Goal: Task Accomplishment & Management: Complete application form

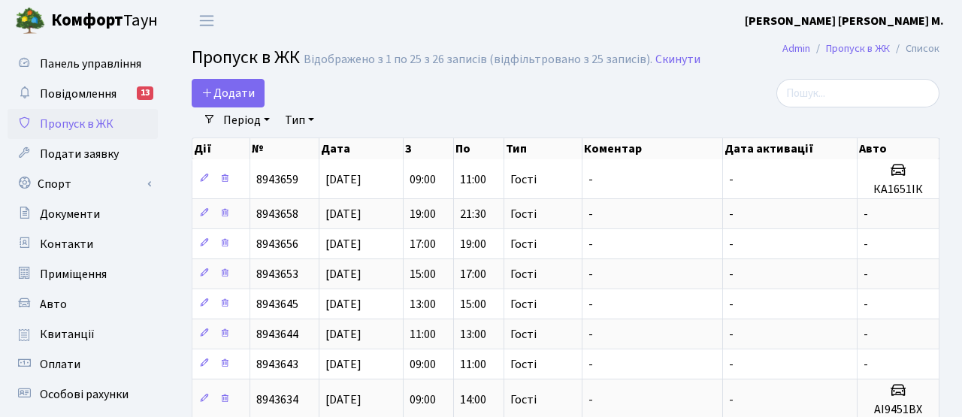
select select "25"
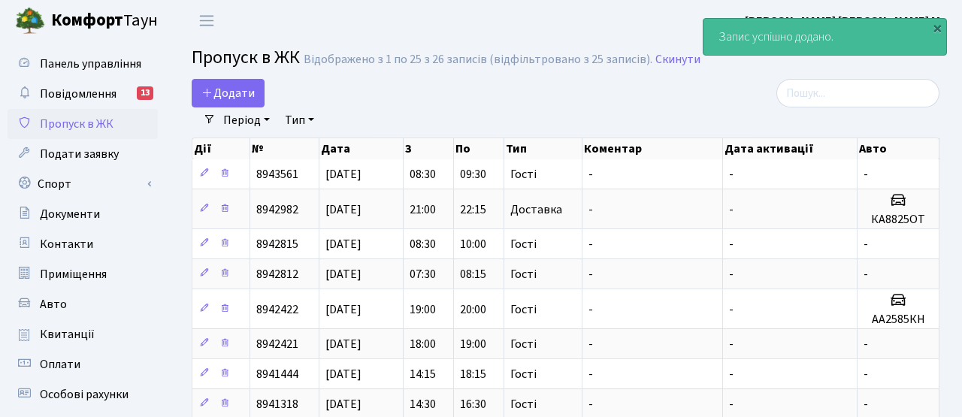
select select "25"
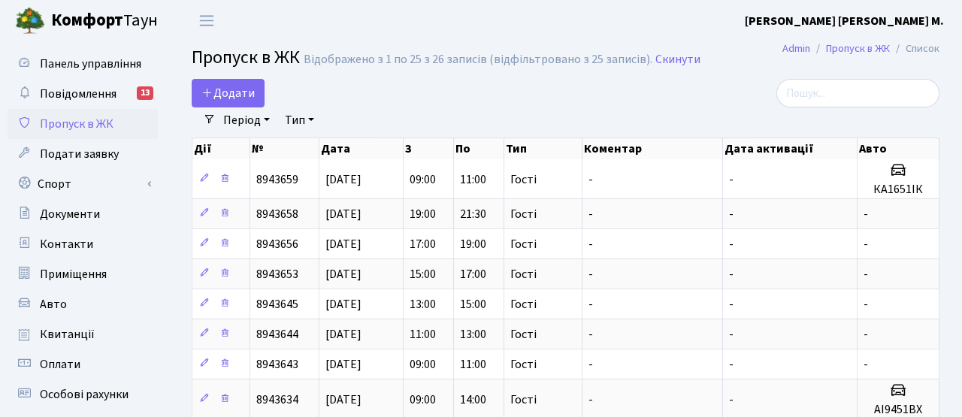
select select "25"
click at [247, 81] on link "Додати" at bounding box center [228, 93] width 73 height 29
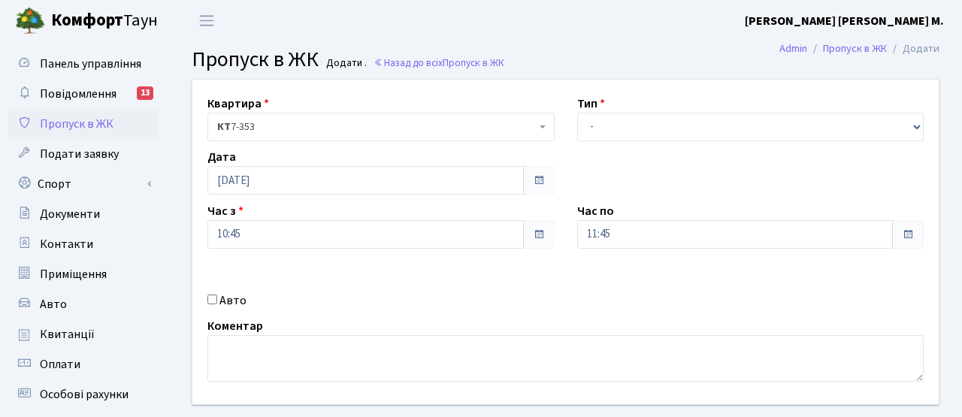
click at [223, 293] on label "Авто" at bounding box center [232, 301] width 27 height 18
click at [217, 295] on input "Авто" at bounding box center [212, 300] width 10 height 10
checkbox input "true"
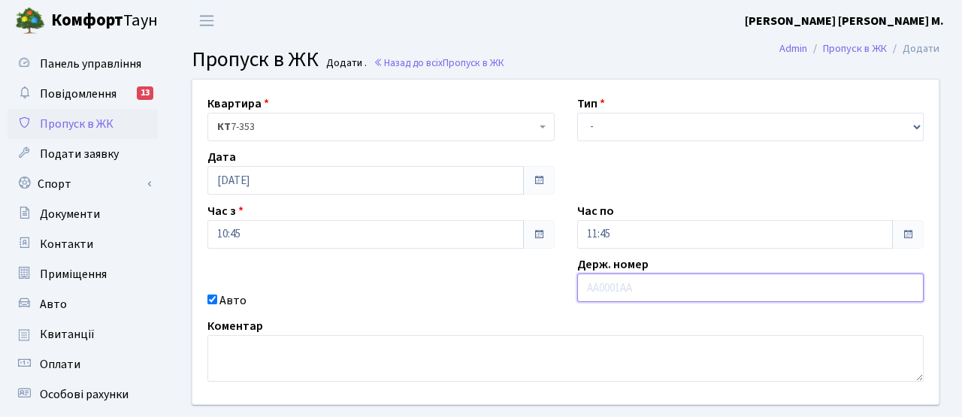
paste input "КА3016НС"
type input "КА3016НС"
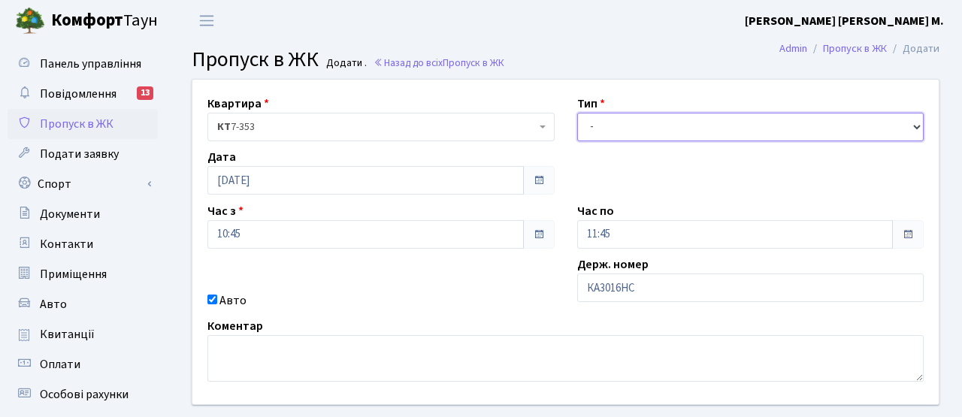
click at [636, 126] on select "- Доставка Таксі Гості Сервіс" at bounding box center [750, 127] width 347 height 29
select select "3"
click at [577, 113] on select "- Доставка Таксі Гості Сервіс" at bounding box center [750, 127] width 347 height 29
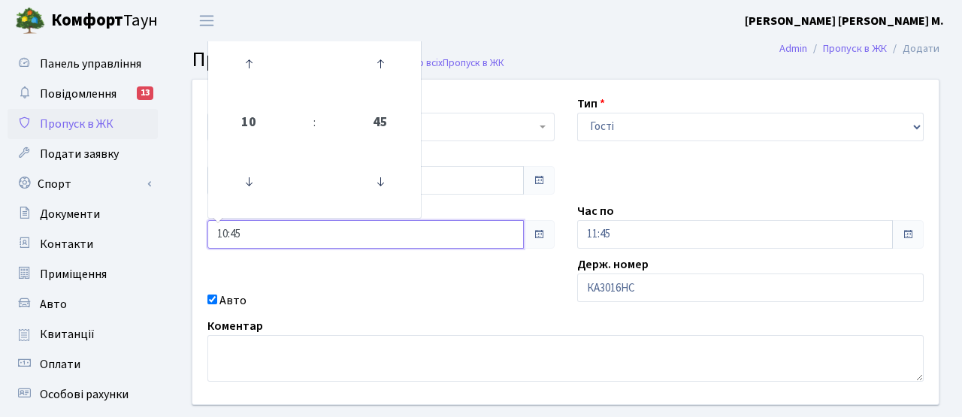
drag, startPoint x: 247, startPoint y: 236, endPoint x: 191, endPoint y: 230, distance: 55.9
click at [191, 230] on div "Квартира <b>КТ</b>&nbsp;&nbsp;&nbsp;&nbsp;7-353 <b>КТ</b>&nbsp;&nbsp;&nbsp;&nbs…" at bounding box center [565, 242] width 769 height 325
type input "11:30"
click at [440, 289] on div "Квартира <b>КТ</b>&nbsp;&nbsp;&nbsp;&nbsp;7-353 <b>КТ</b>&nbsp;&nbsp;&nbsp;&nbs…" at bounding box center [565, 242] width 769 height 325
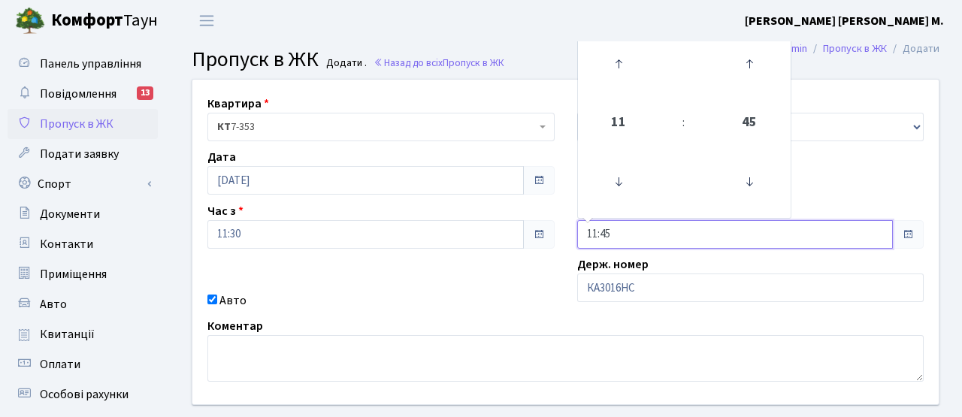
drag, startPoint x: 637, startPoint y: 235, endPoint x: 483, endPoint y: 233, distance: 154.1
click at [483, 233] on div "Квартира <b>КТ</b>&nbsp;&nbsp;&nbsp;&nbsp;7-353 <b>КТ</b>&nbsp;&nbsp;&nbsp;&nbs…" at bounding box center [565, 242] width 769 height 325
type input "12:15"
click at [431, 300] on div "Авто" at bounding box center [381, 301] width 370 height 18
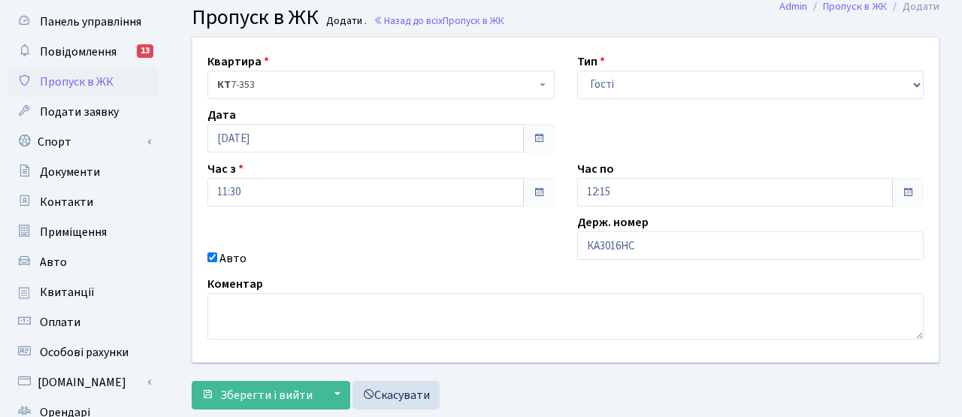
scroll to position [86, 0]
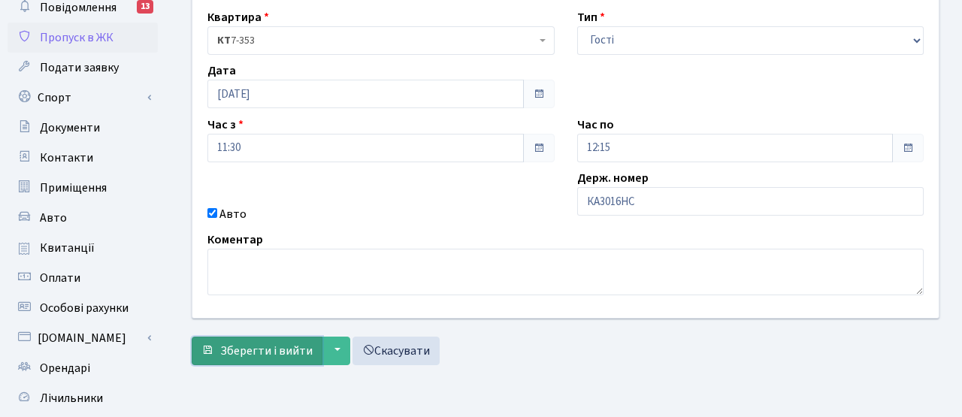
click at [276, 362] on button "Зберегти і вийти" at bounding box center [257, 351] width 131 height 29
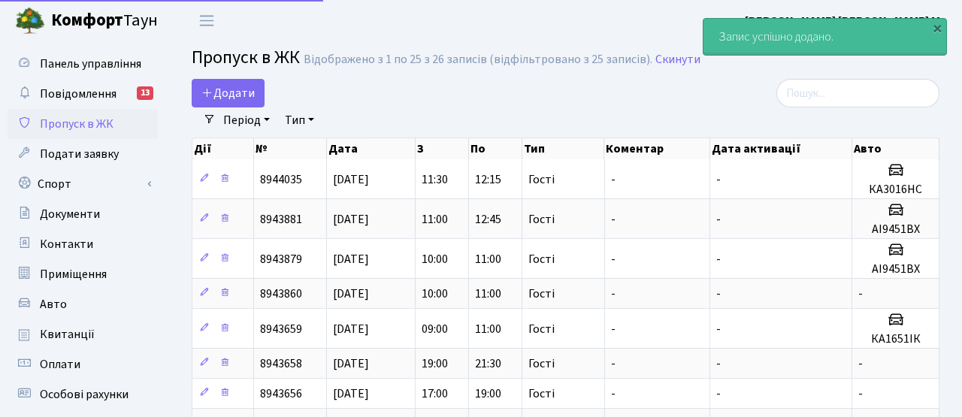
select select "25"
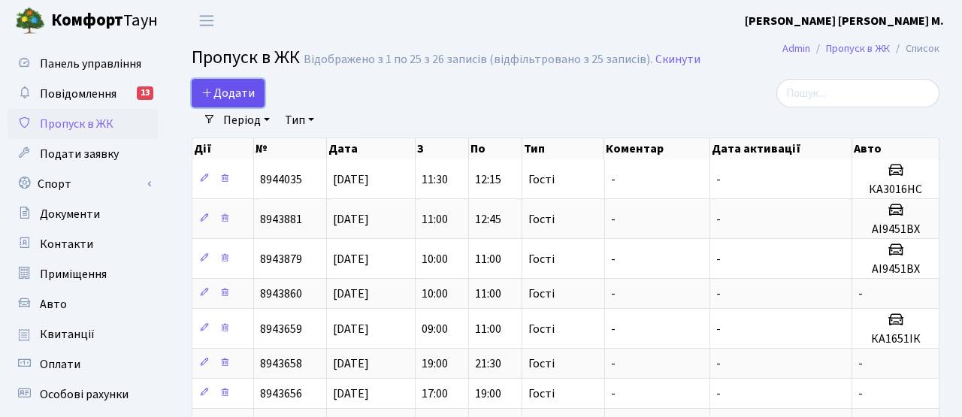
click at [227, 104] on link "Додати" at bounding box center [228, 93] width 73 height 29
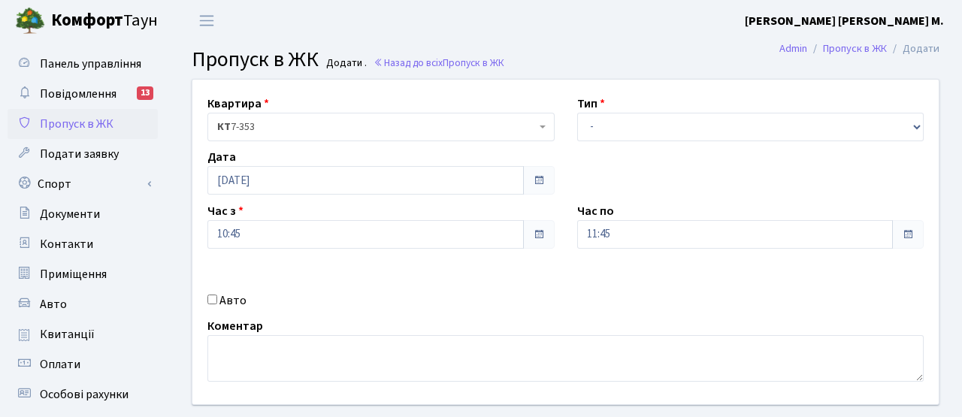
click at [211, 300] on input "Авто" at bounding box center [212, 300] width 10 height 10
checkbox input "true"
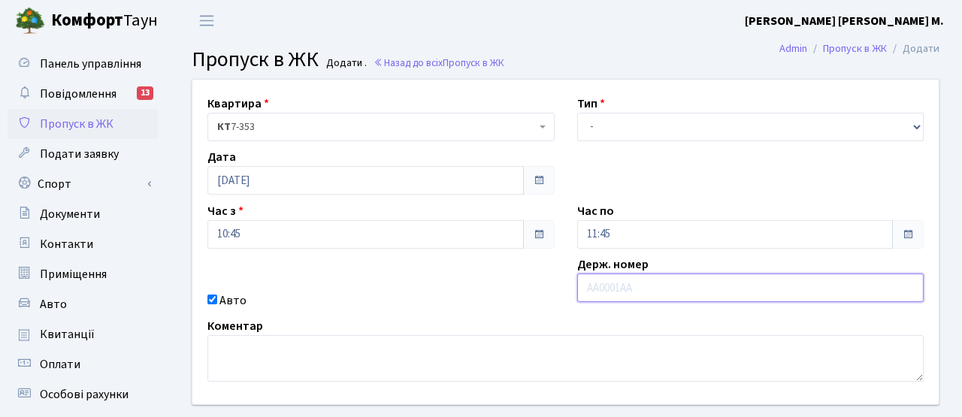
paste input "АА2562YА"
type input "АА2562YА"
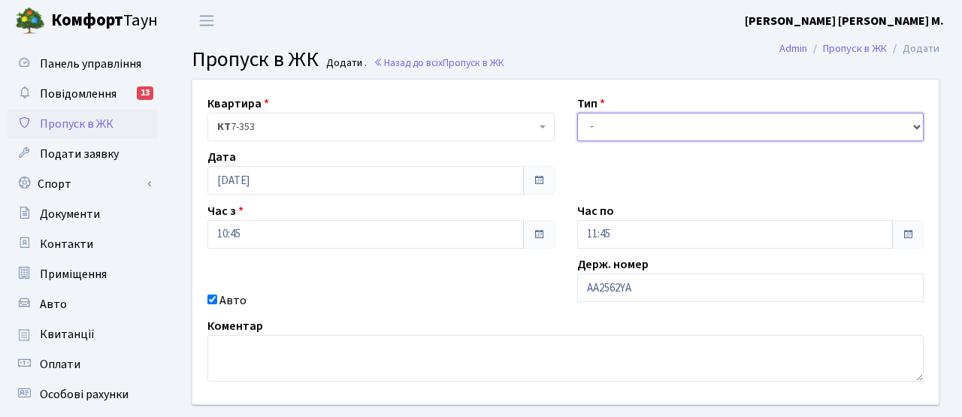
click at [613, 135] on select "- Доставка Таксі Гості Сервіс" at bounding box center [750, 127] width 347 height 29
select select "3"
click at [577, 113] on select "- Доставка Таксі Гості Сервіс" at bounding box center [750, 127] width 347 height 29
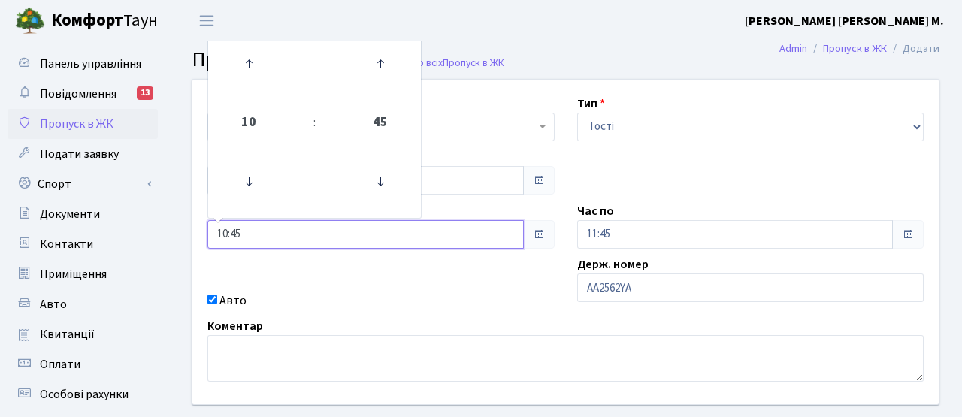
drag, startPoint x: 259, startPoint y: 232, endPoint x: 198, endPoint y: 229, distance: 61.0
click at [202, 230] on div "Час з 10:45 10 : 45 00 01 02 03 04 05 06 07 08 09 10 11 12 13 14 15 16 17 18 19…" at bounding box center [381, 225] width 370 height 47
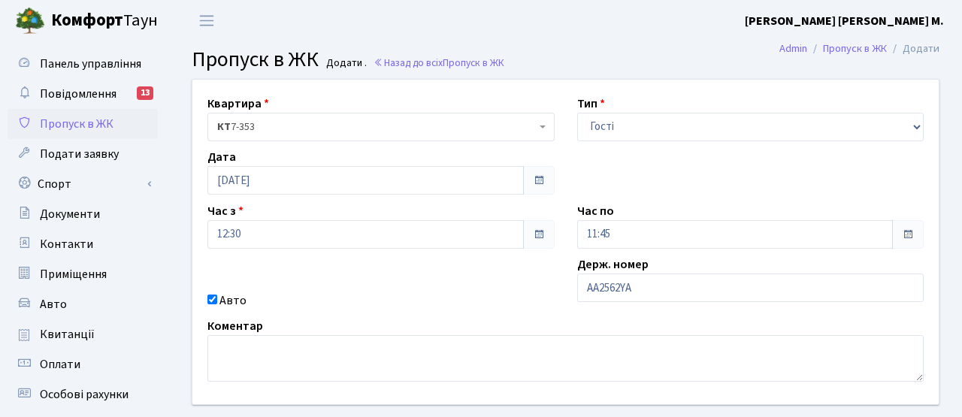
click at [393, 298] on div "Авто" at bounding box center [381, 301] width 370 height 18
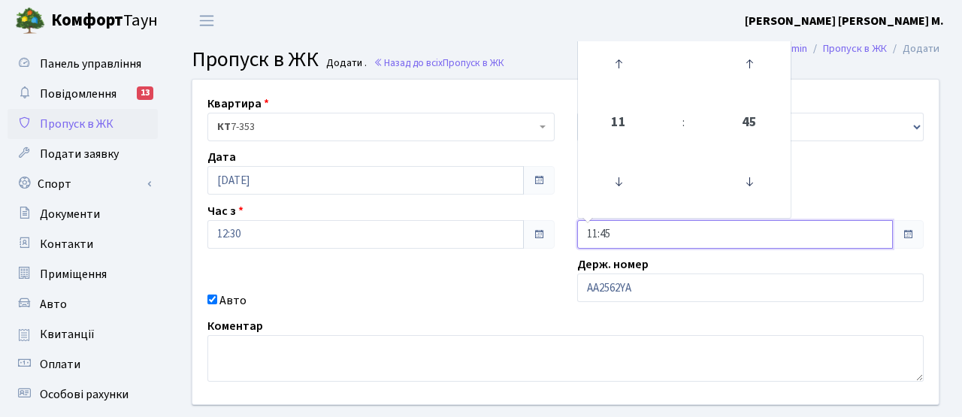
drag, startPoint x: 635, startPoint y: 237, endPoint x: 563, endPoint y: 234, distance: 72.2
click at [563, 235] on div "Квартира <b>КТ</b>&nbsp;&nbsp;&nbsp;&nbsp;7-353 <b>КТ</b>&nbsp;&nbsp;&nbsp;&nbs…" at bounding box center [565, 242] width 769 height 325
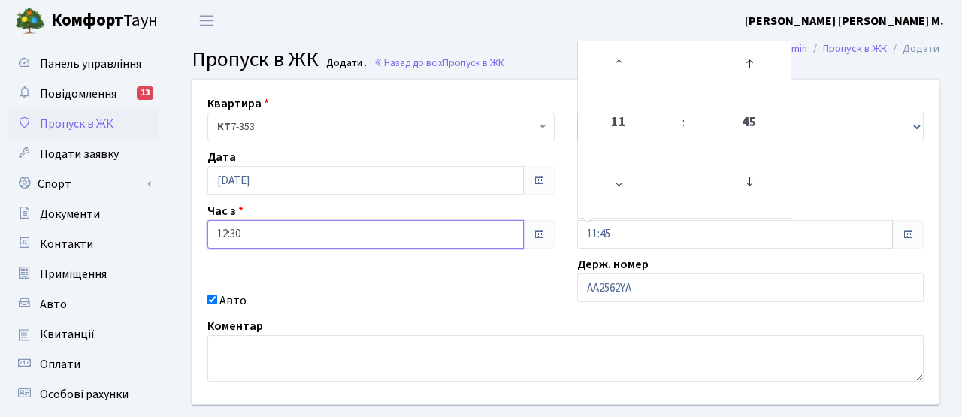
click at [309, 241] on input "12:30" at bounding box center [365, 234] width 316 height 29
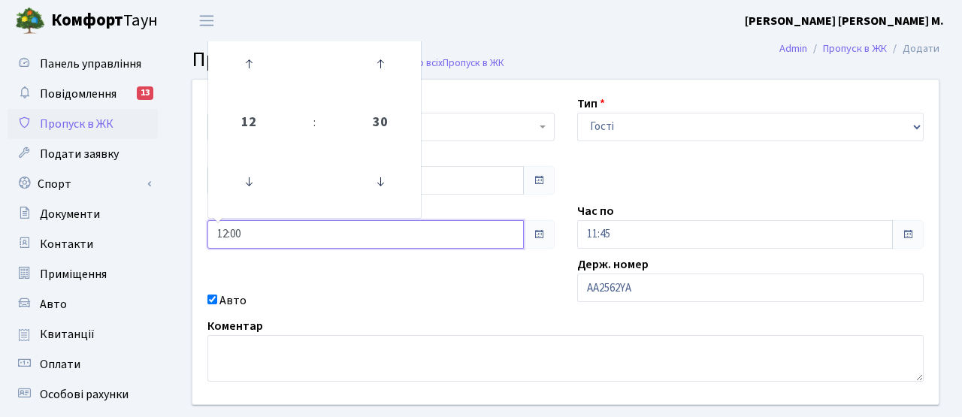
type input "12:00"
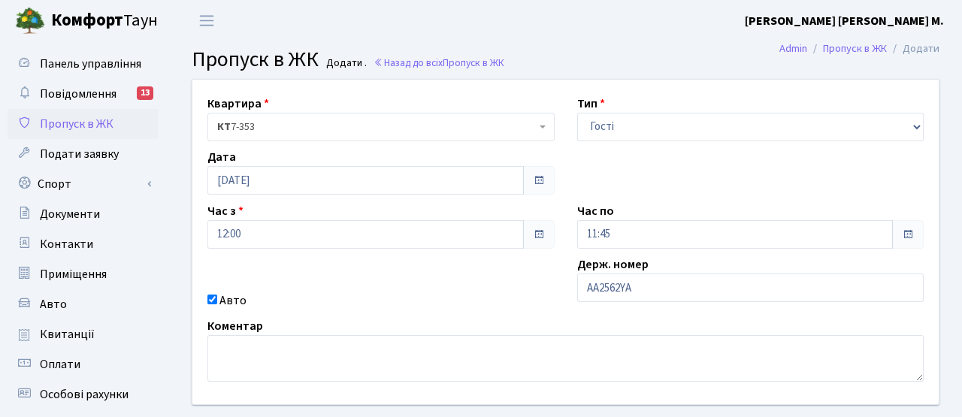
click at [442, 272] on div "Квартира <b>КТ</b>&nbsp;&nbsp;&nbsp;&nbsp;7-353 <b>КТ</b>&nbsp;&nbsp;&nbsp;&nbs…" at bounding box center [565, 242] width 769 height 325
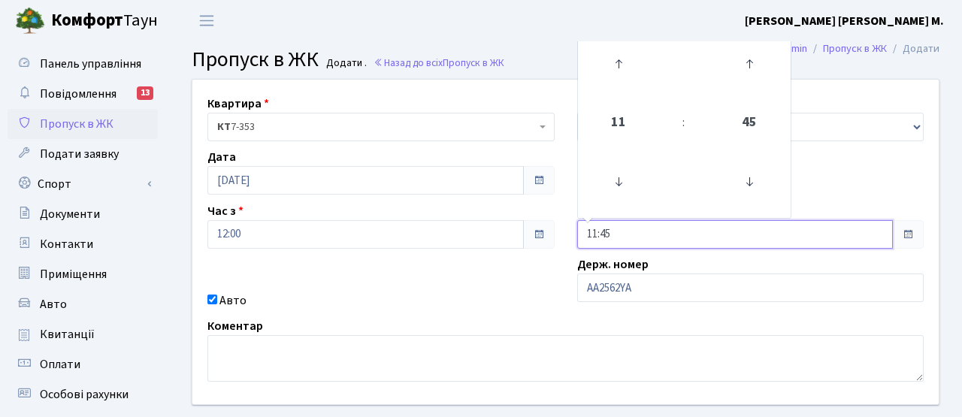
drag, startPoint x: 638, startPoint y: 231, endPoint x: 543, endPoint y: 229, distance: 94.7
click at [543, 229] on div "Квартира <b>КТ</b>&nbsp;&nbsp;&nbsp;&nbsp;7-353 <b>КТ</b>&nbsp;&nbsp;&nbsp;&nbs…" at bounding box center [565, 242] width 769 height 325
type input "13:15"
click at [479, 321] on div "Коментар" at bounding box center [565, 349] width 739 height 65
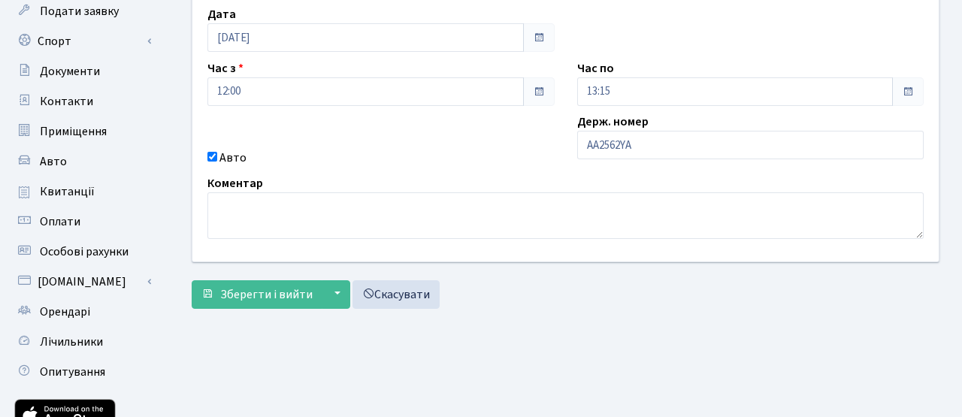
scroll to position [162, 0]
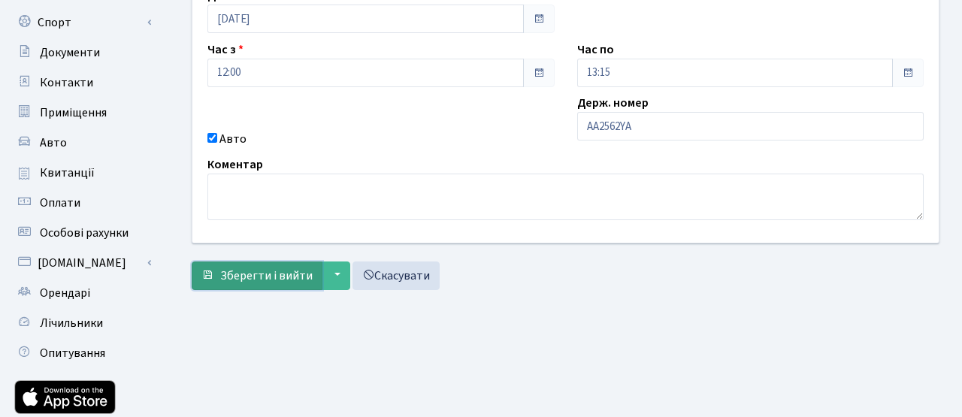
click at [304, 275] on span "Зберегти і вийти" at bounding box center [266, 276] width 92 height 17
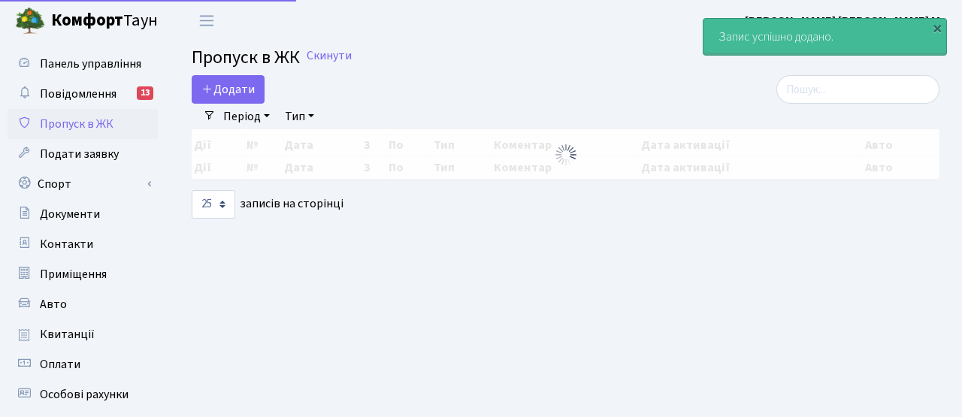
select select "25"
